Goal: Navigation & Orientation: Understand site structure

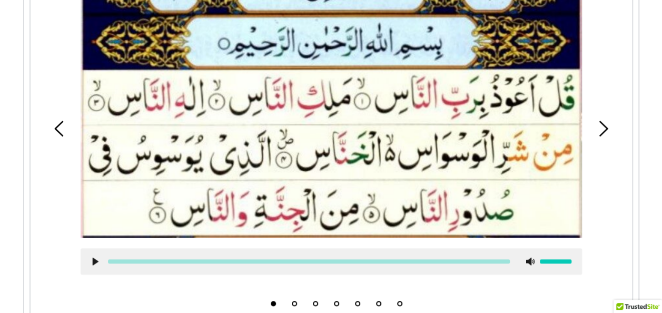
scroll to position [367, 0]
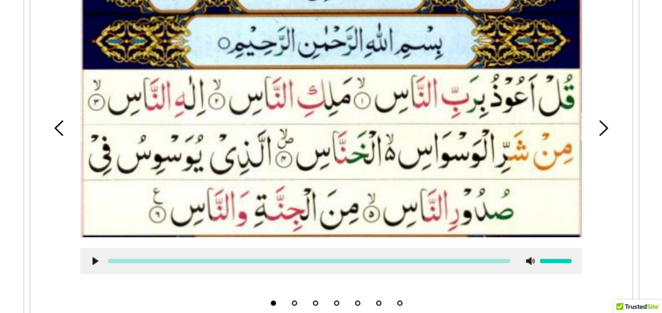
click at [94, 262] on use at bounding box center [95, 261] width 6 height 8
click at [98, 264] on icon at bounding box center [95, 261] width 8 height 8
click at [609, 131] on icon at bounding box center [603, 128] width 16 height 16
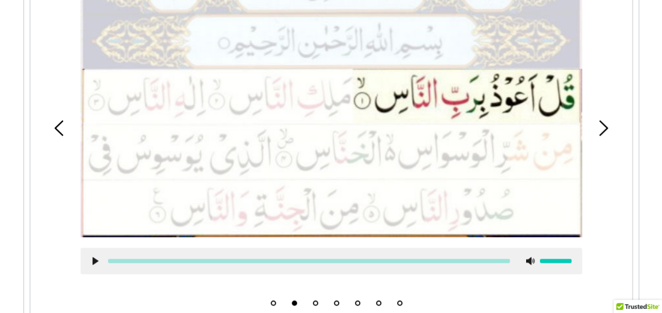
click at [62, 135] on use at bounding box center [58, 128] width 9 height 16
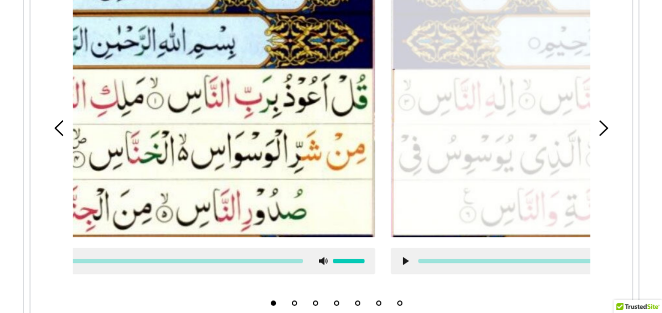
click at [62, 134] on use at bounding box center [58, 128] width 9 height 16
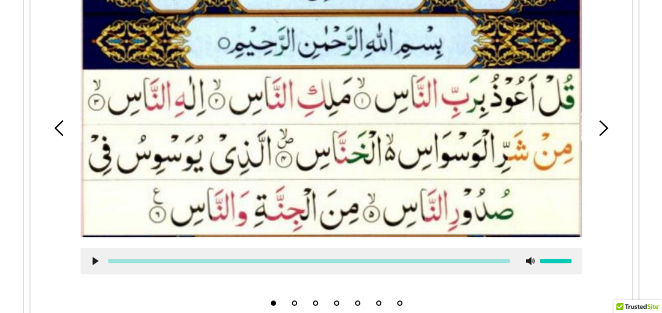
click at [62, 134] on use at bounding box center [58, 128] width 9 height 16
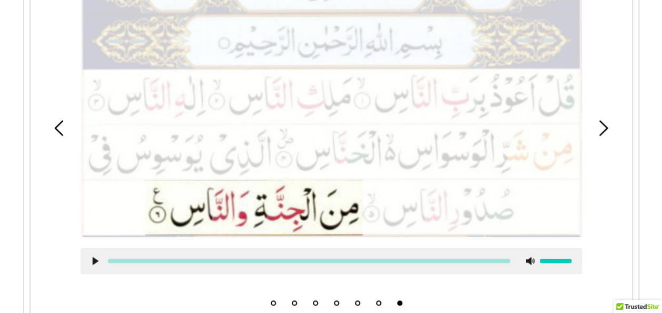
click at [61, 133] on icon at bounding box center [60, 128] width 16 height 16
click at [61, 133] on use at bounding box center [58, 128] width 9 height 16
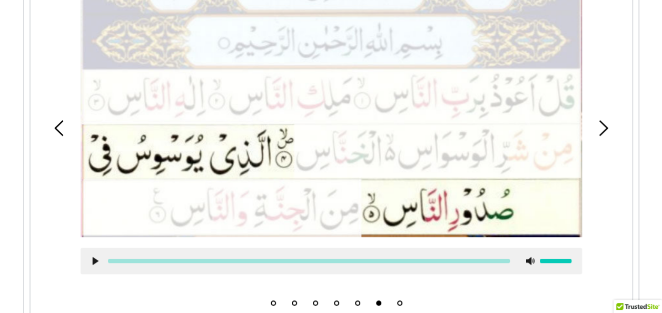
click at [61, 133] on use at bounding box center [58, 128] width 9 height 16
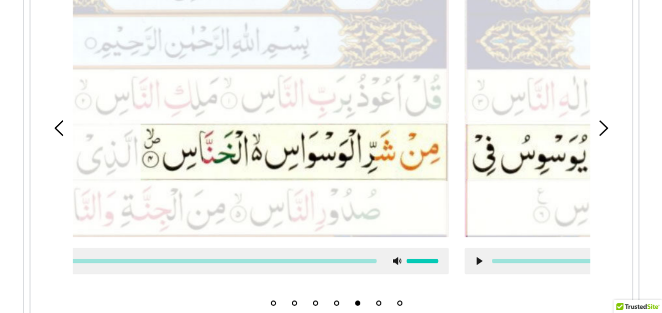
click at [61, 133] on use at bounding box center [58, 128] width 9 height 16
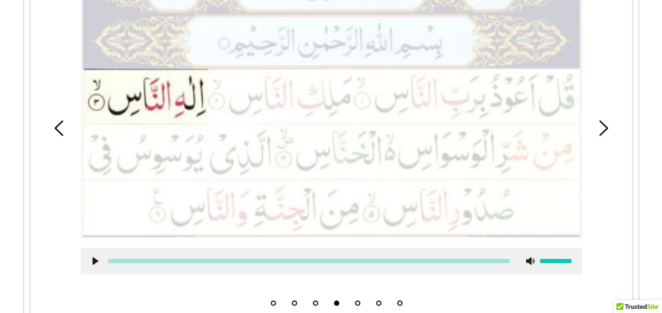
click at [61, 133] on use at bounding box center [58, 128] width 9 height 16
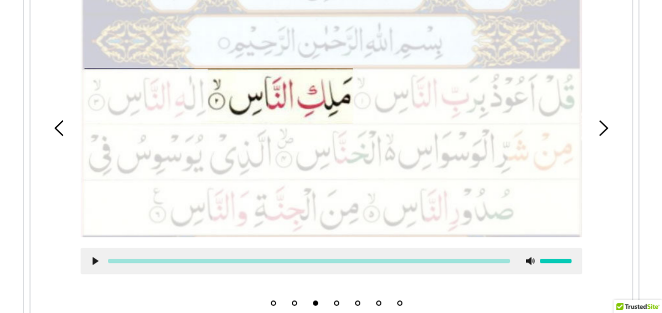
click at [61, 133] on use at bounding box center [58, 128] width 9 height 16
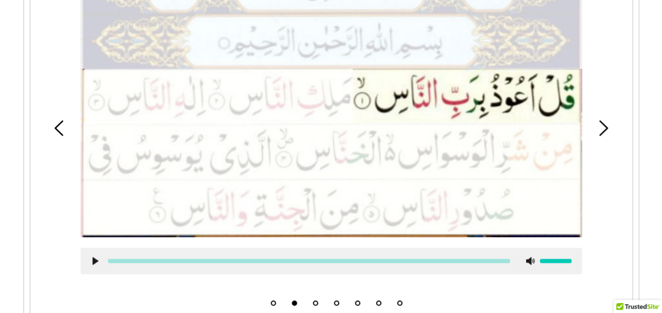
click at [61, 133] on use at bounding box center [58, 128] width 9 height 16
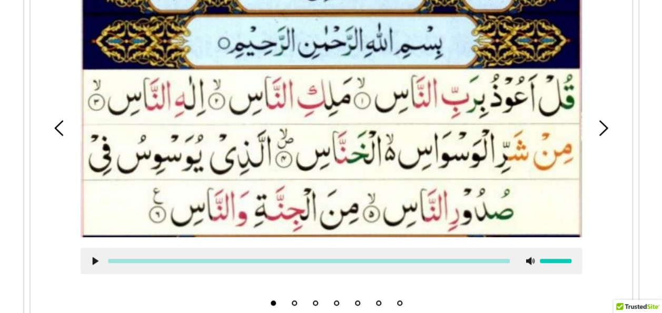
click at [603, 131] on use at bounding box center [603, 128] width 9 height 16
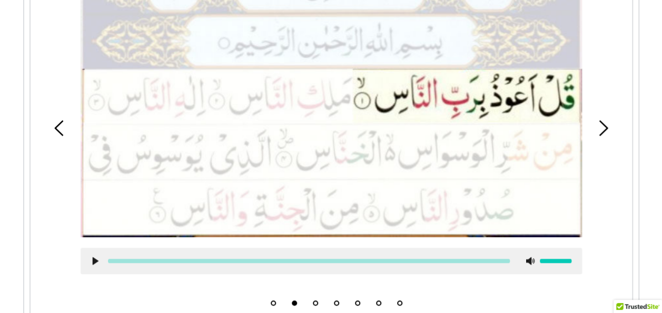
click at [603, 131] on use at bounding box center [603, 128] width 9 height 16
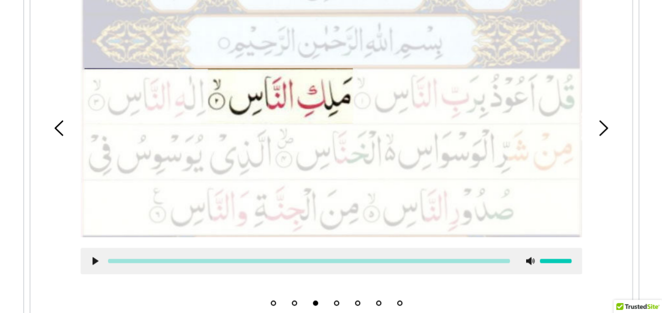
click at [603, 131] on use at bounding box center [603, 128] width 9 height 16
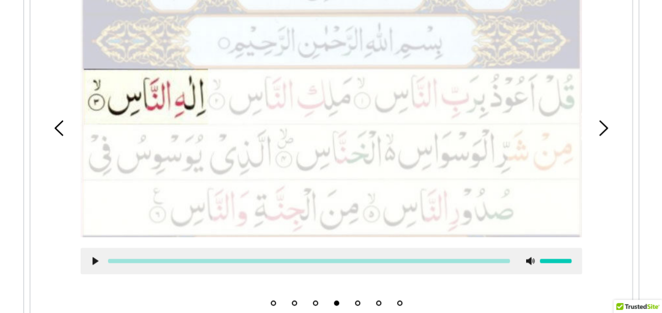
click at [91, 261] on icon at bounding box center [95, 261] width 8 height 8
click at [605, 130] on use at bounding box center [603, 128] width 9 height 16
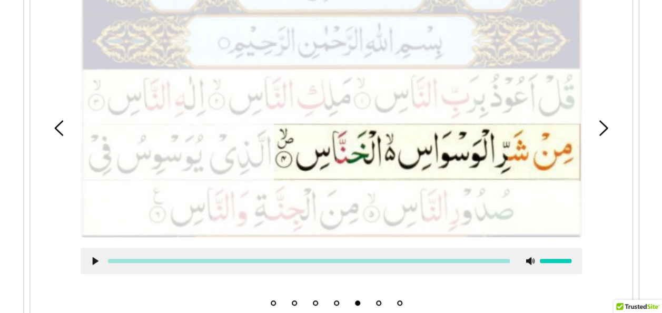
click at [97, 260] on icon at bounding box center [95, 261] width 8 height 8
click at [604, 130] on use at bounding box center [603, 128] width 9 height 16
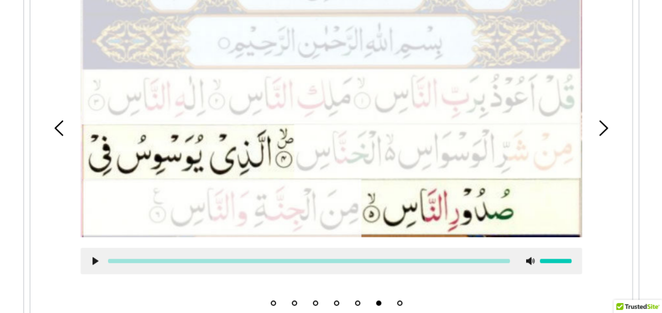
click at [94, 262] on use at bounding box center [95, 261] width 6 height 8
click at [600, 131] on icon at bounding box center [603, 128] width 16 height 16
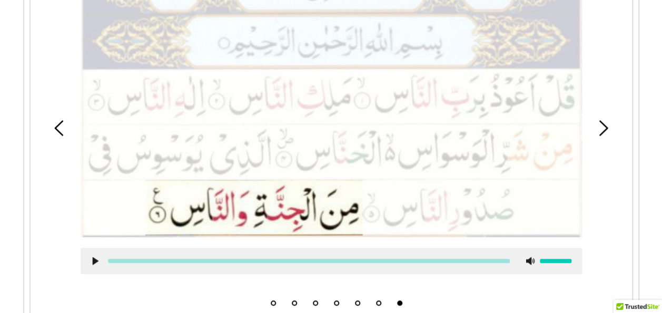
click at [94, 262] on use at bounding box center [95, 261] width 6 height 8
click at [96, 260] on use at bounding box center [95, 261] width 7 height 8
click at [605, 128] on icon at bounding box center [603, 128] width 16 height 16
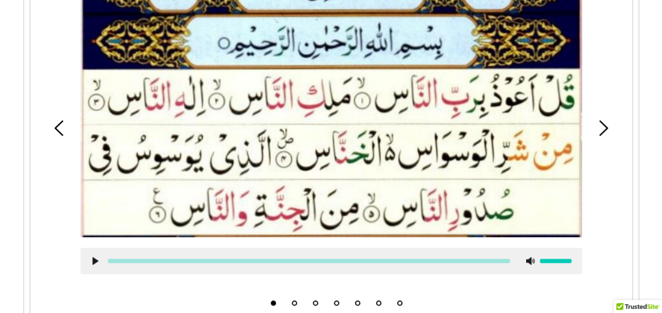
click at [603, 138] on div "1 2 3 4 5 6 7" at bounding box center [331, 128] width 591 height 367
click at [603, 130] on icon at bounding box center [603, 128] width 16 height 16
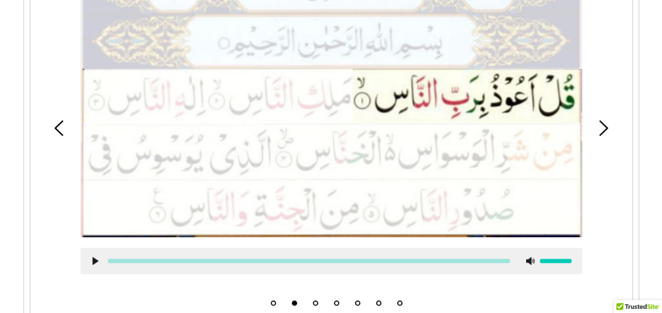
click at [603, 130] on icon at bounding box center [603, 128] width 16 height 16
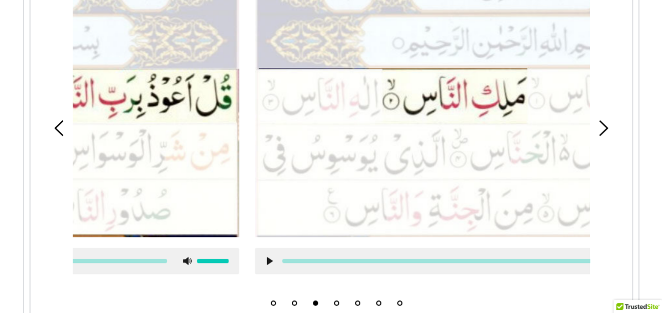
click at [603, 130] on icon at bounding box center [603, 128] width 16 height 16
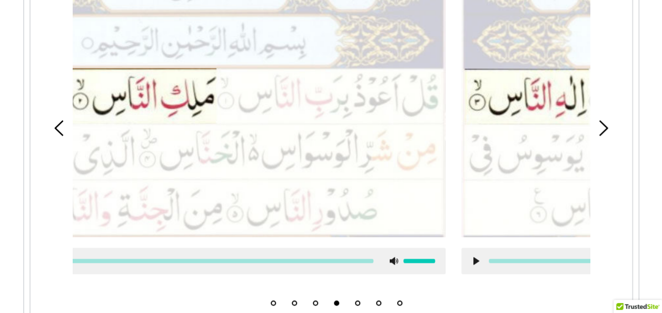
click at [603, 131] on icon at bounding box center [603, 128] width 16 height 16
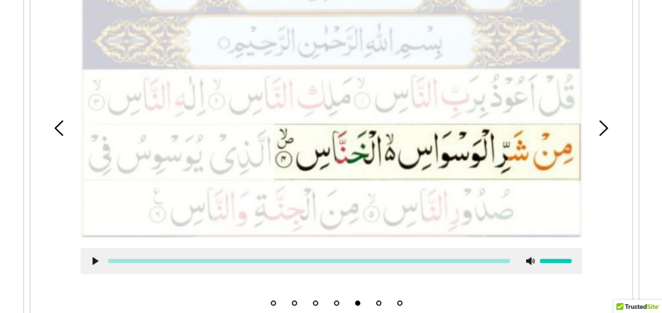
click at [93, 257] on icon at bounding box center [95, 261] width 8 height 8
click at [92, 257] on icon at bounding box center [95, 261] width 8 height 8
click at [602, 133] on use at bounding box center [603, 128] width 9 height 16
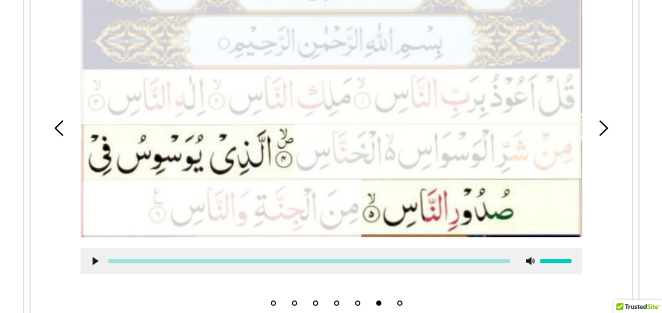
click at [93, 260] on use at bounding box center [95, 261] width 6 height 8
click at [91, 266] on div at bounding box center [331, 261] width 501 height 26
click at [98, 262] on use at bounding box center [95, 261] width 7 height 8
click at [600, 127] on icon at bounding box center [603, 128] width 16 height 16
